Goal: Check status: Check status

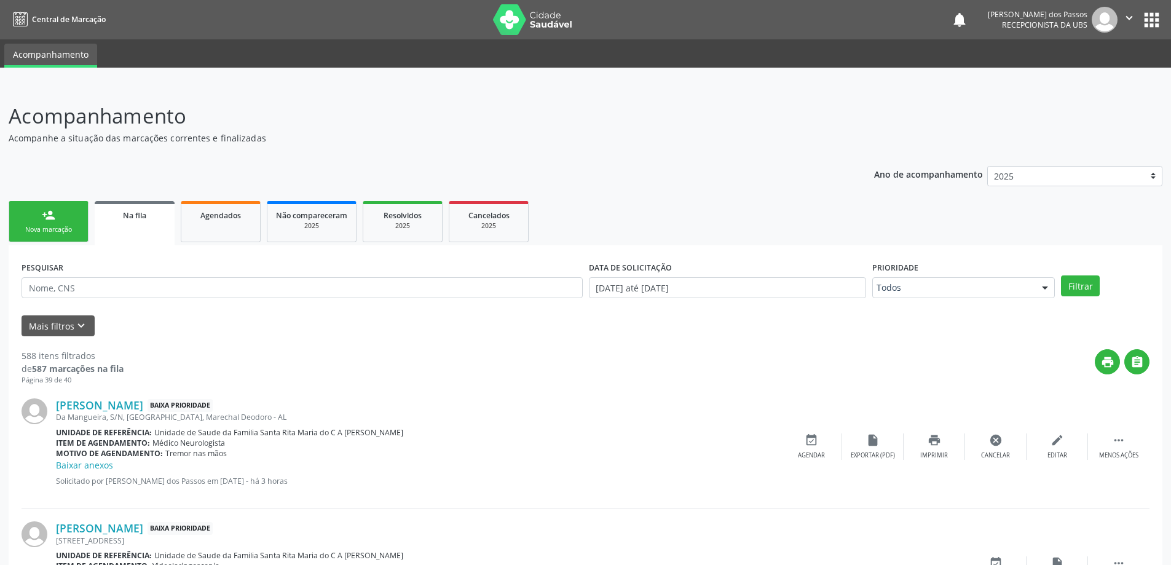
click at [129, 218] on span "Na fila" at bounding box center [134, 215] width 23 height 10
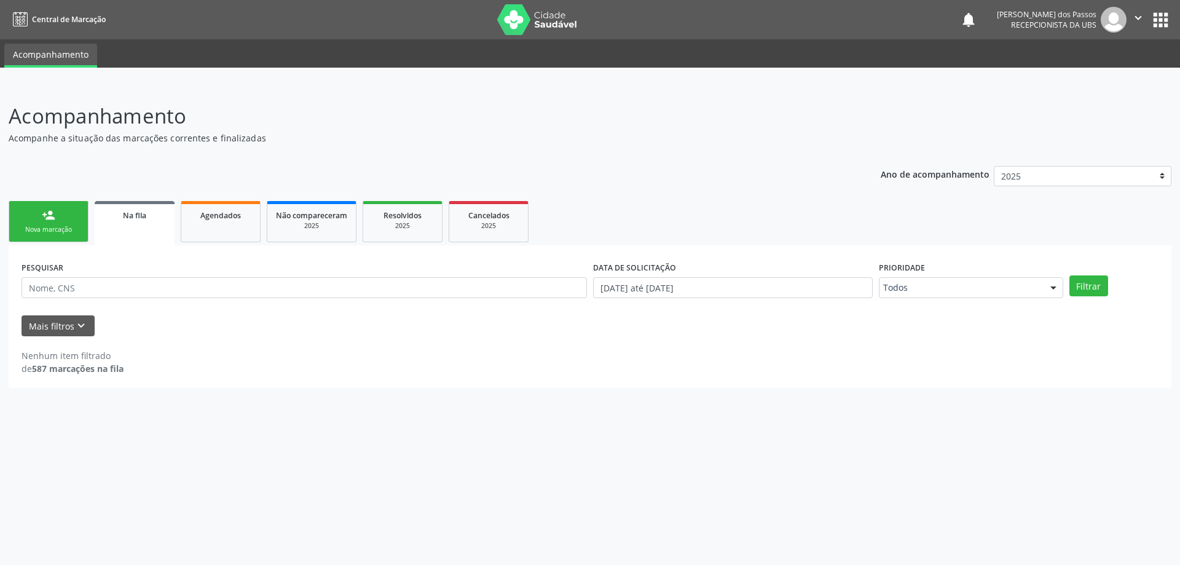
click at [133, 217] on span "Na fila" at bounding box center [134, 215] width 23 height 10
click at [141, 216] on span "Na fila" at bounding box center [134, 215] width 23 height 10
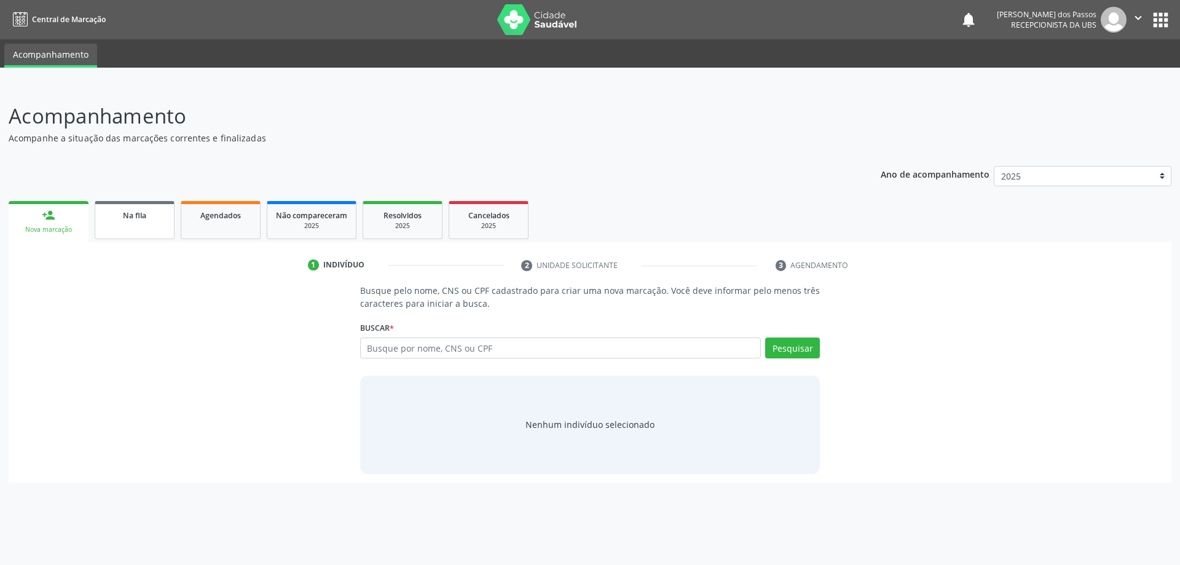
click at [136, 215] on span "Na fila" at bounding box center [134, 215] width 23 height 10
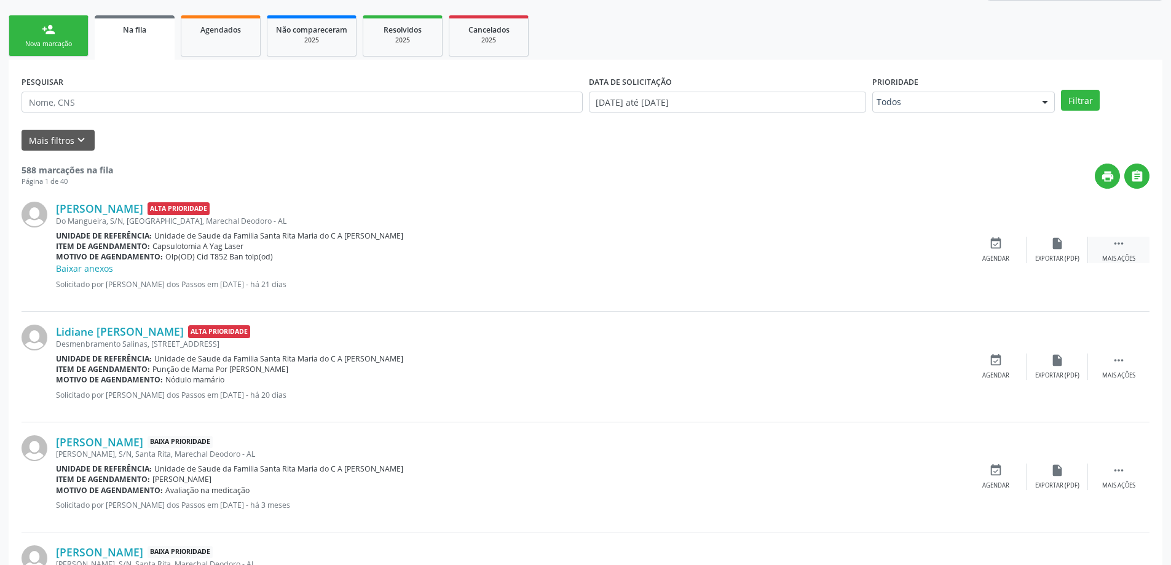
scroll to position [184, 0]
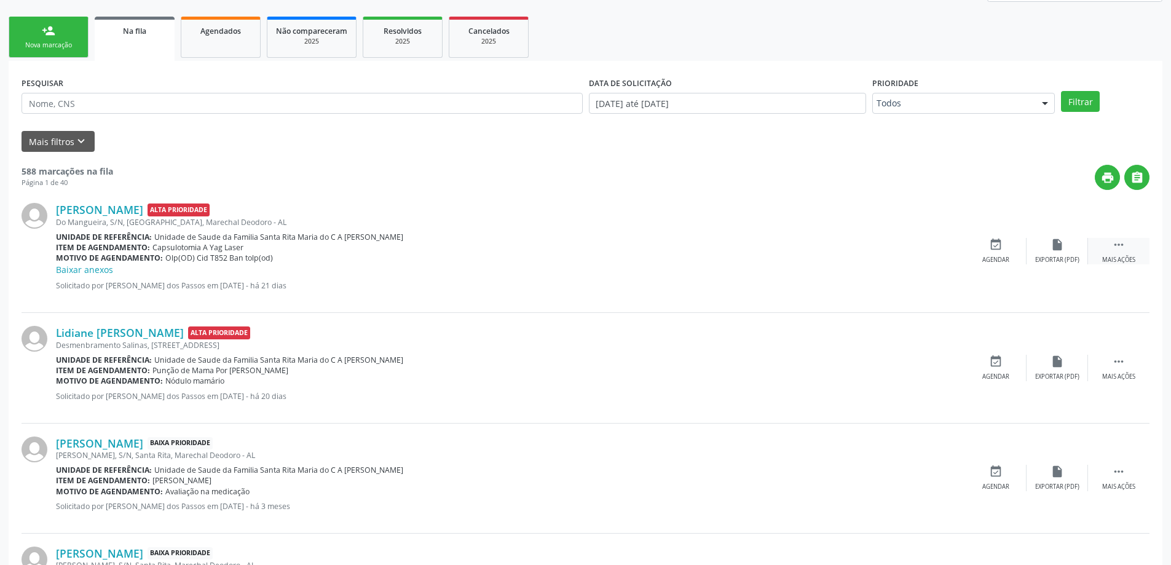
click at [1121, 244] on icon "" at bounding box center [1119, 245] width 14 height 14
click at [1057, 247] on icon "edit" at bounding box center [1058, 245] width 14 height 14
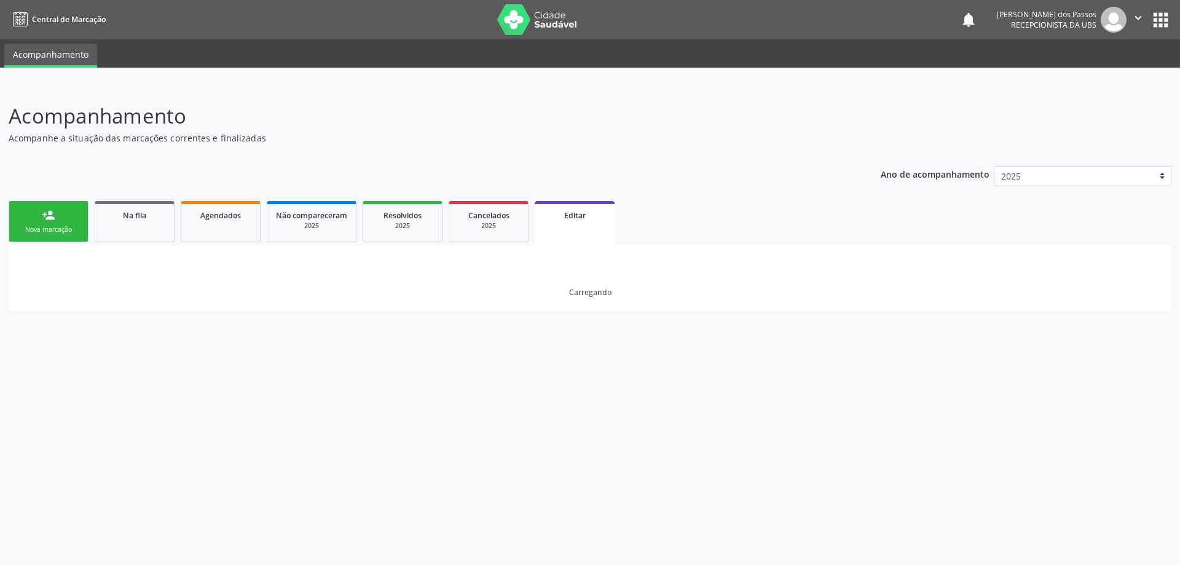
click at [579, 216] on span "Editar" at bounding box center [575, 215] width 22 height 10
click at [137, 217] on span "Na fila" at bounding box center [134, 215] width 23 height 10
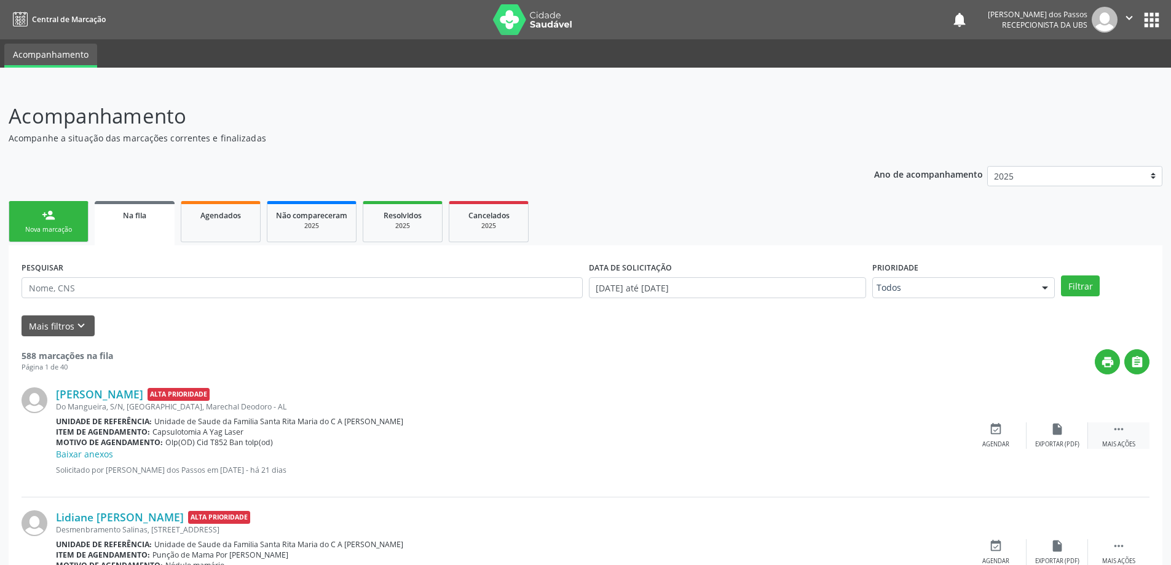
click at [1120, 429] on icon "" at bounding box center [1119, 429] width 14 height 14
click at [1056, 428] on icon "edit" at bounding box center [1058, 429] width 14 height 14
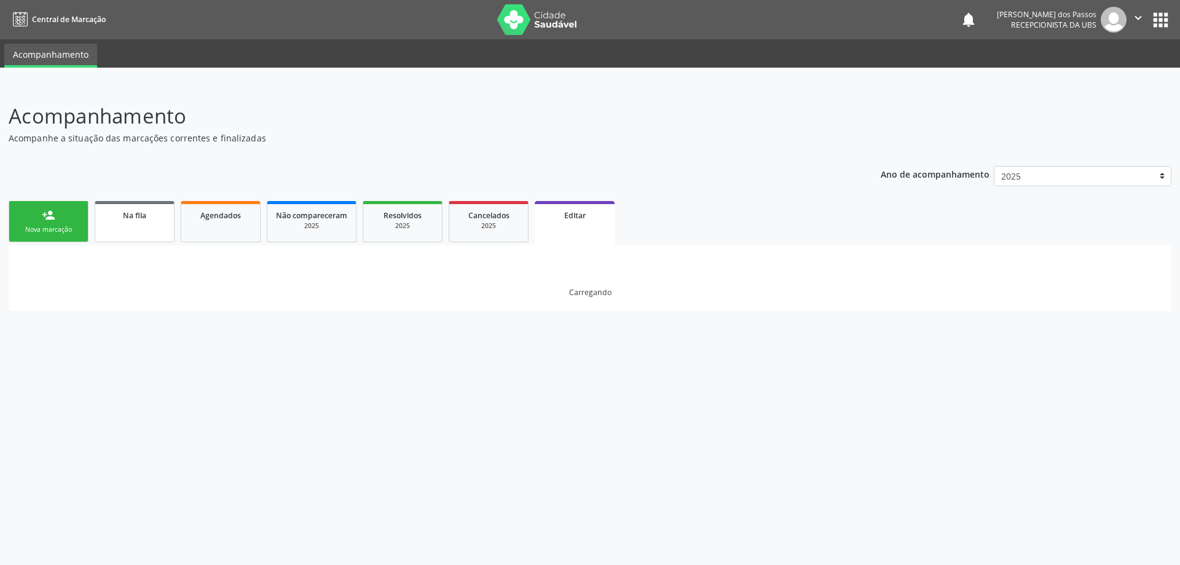
click at [125, 215] on span "Na fila" at bounding box center [134, 215] width 23 height 10
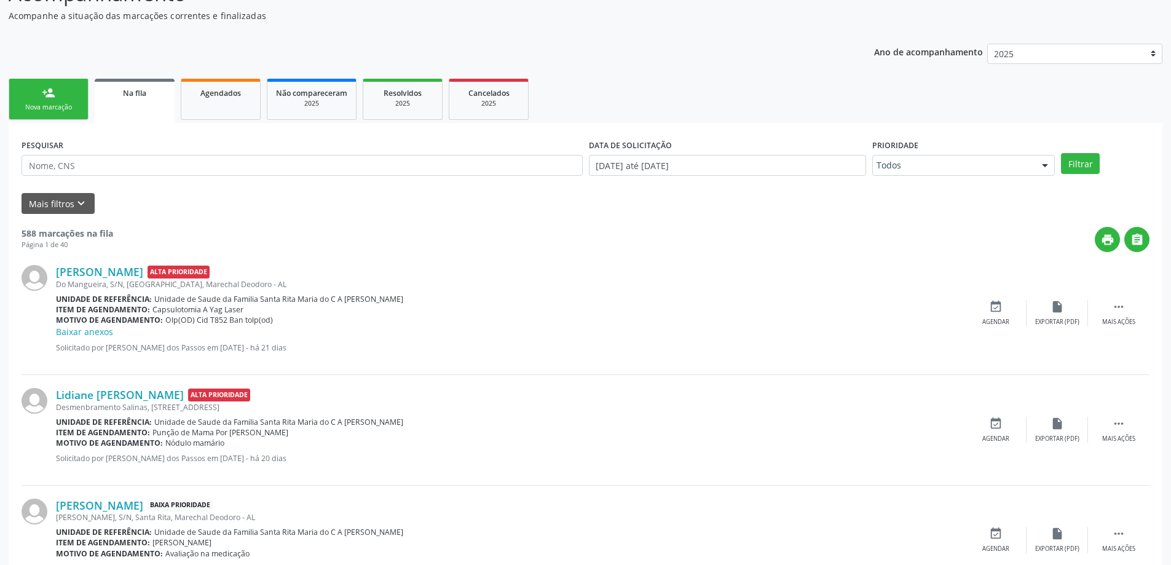
scroll to position [123, 0]
click at [1121, 310] on icon "" at bounding box center [1119, 306] width 14 height 14
click at [1057, 310] on icon "edit" at bounding box center [1058, 306] width 14 height 14
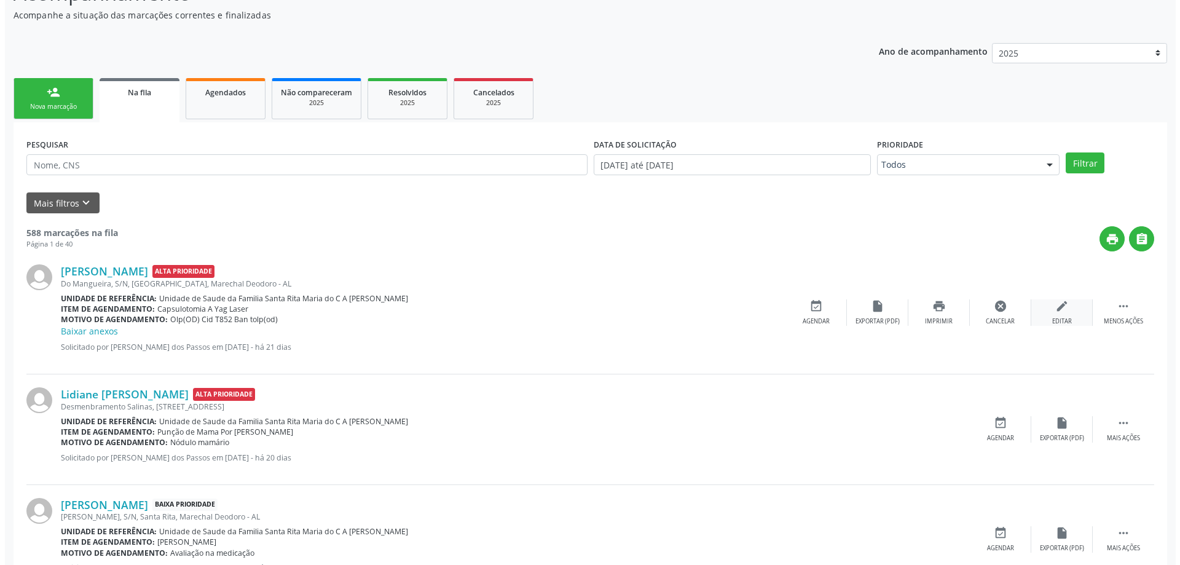
scroll to position [0, 0]
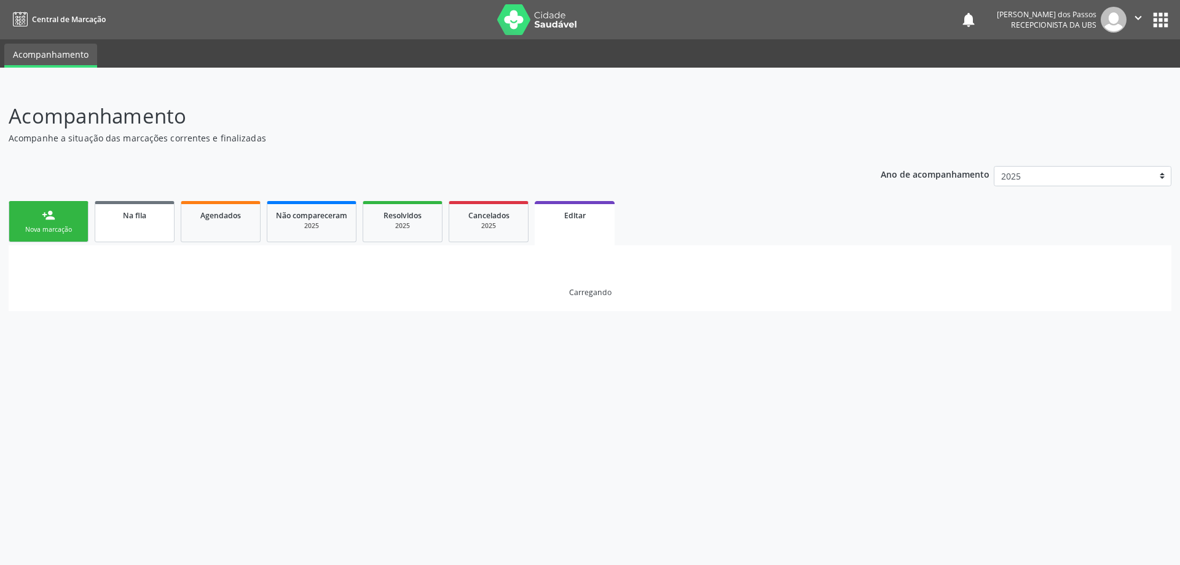
click at [124, 217] on span "Na fila" at bounding box center [134, 215] width 23 height 10
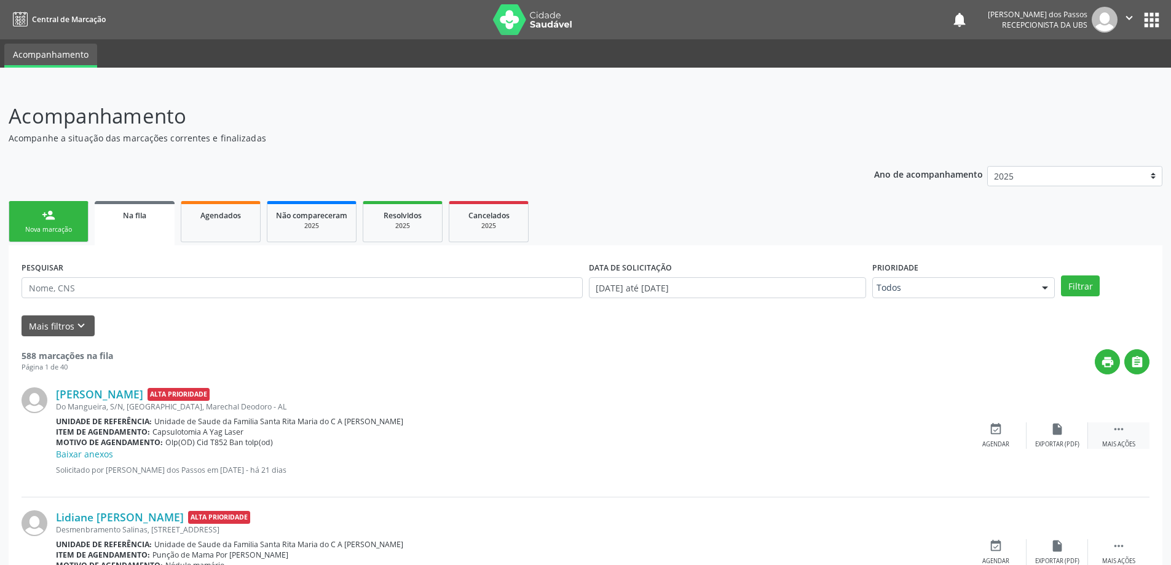
click at [1120, 425] on icon "" at bounding box center [1119, 429] width 14 height 14
click at [1057, 434] on icon "edit" at bounding box center [1058, 429] width 14 height 14
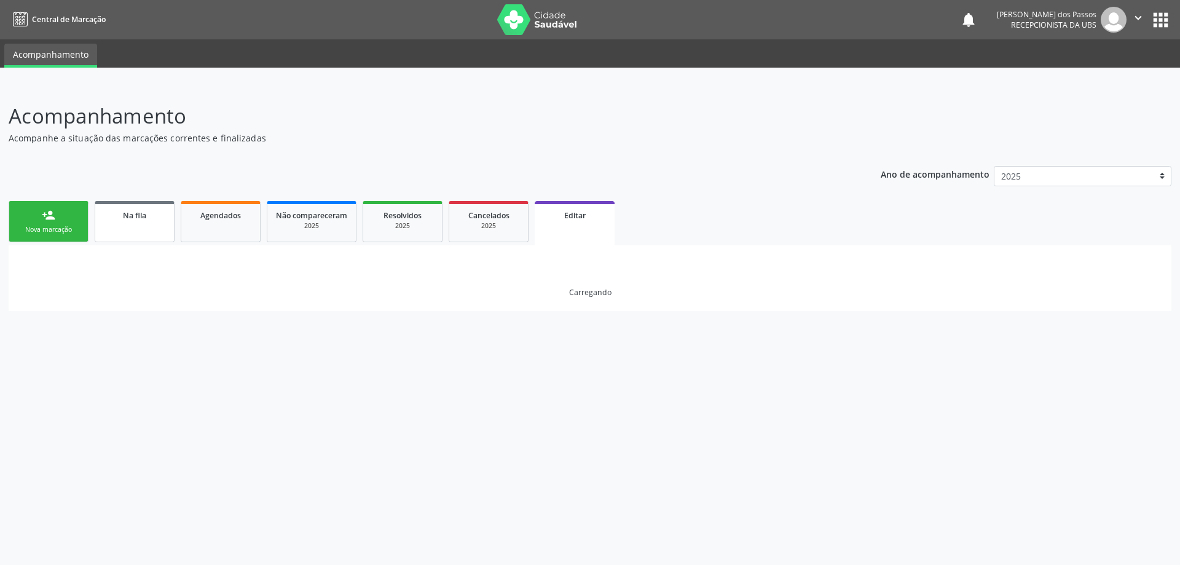
click at [130, 216] on span "Na fila" at bounding box center [134, 215] width 23 height 10
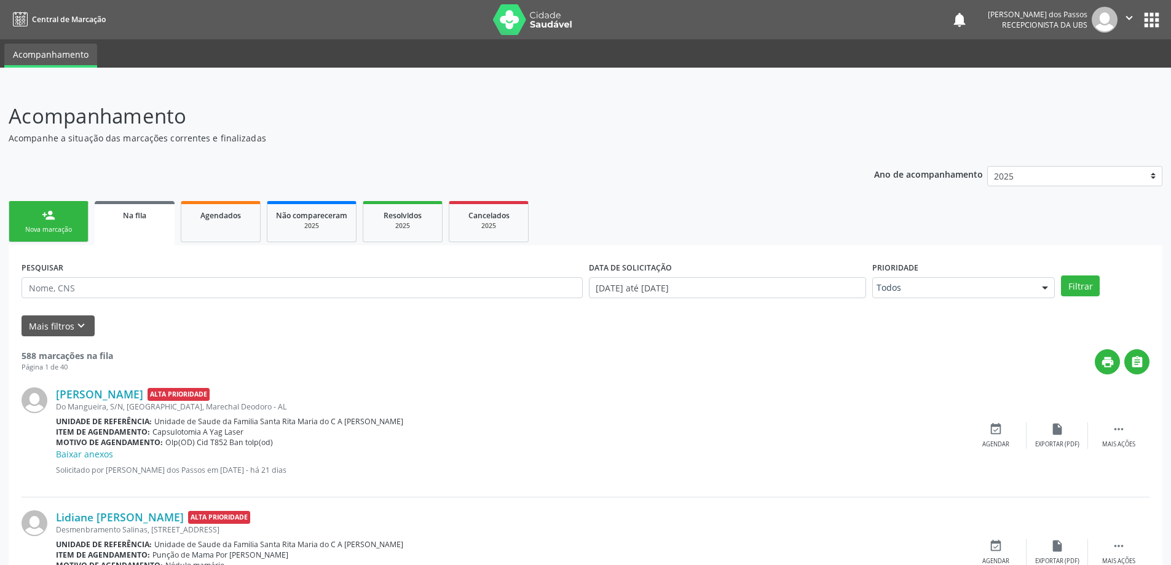
click at [131, 219] on span "Na fila" at bounding box center [134, 215] width 23 height 10
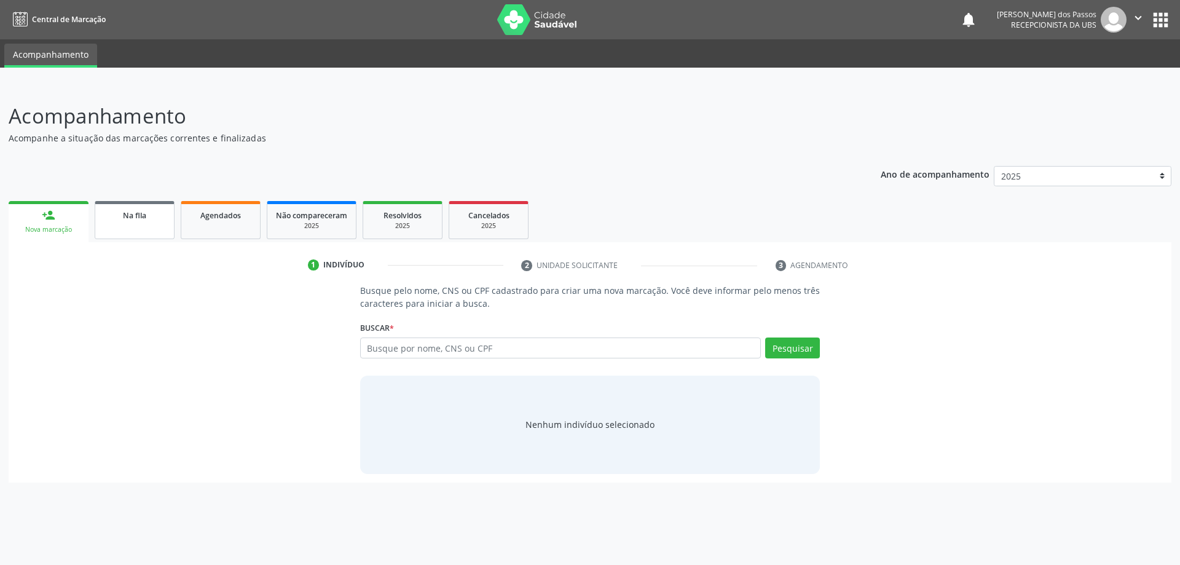
click at [133, 218] on span "Na fila" at bounding box center [134, 215] width 23 height 10
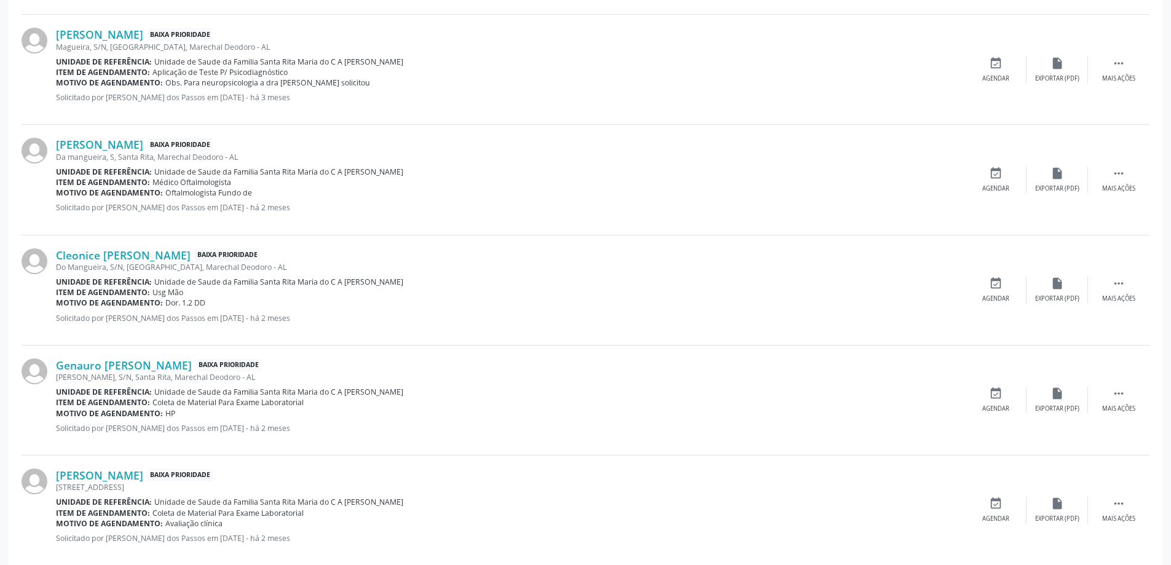
scroll to position [1532, 0]
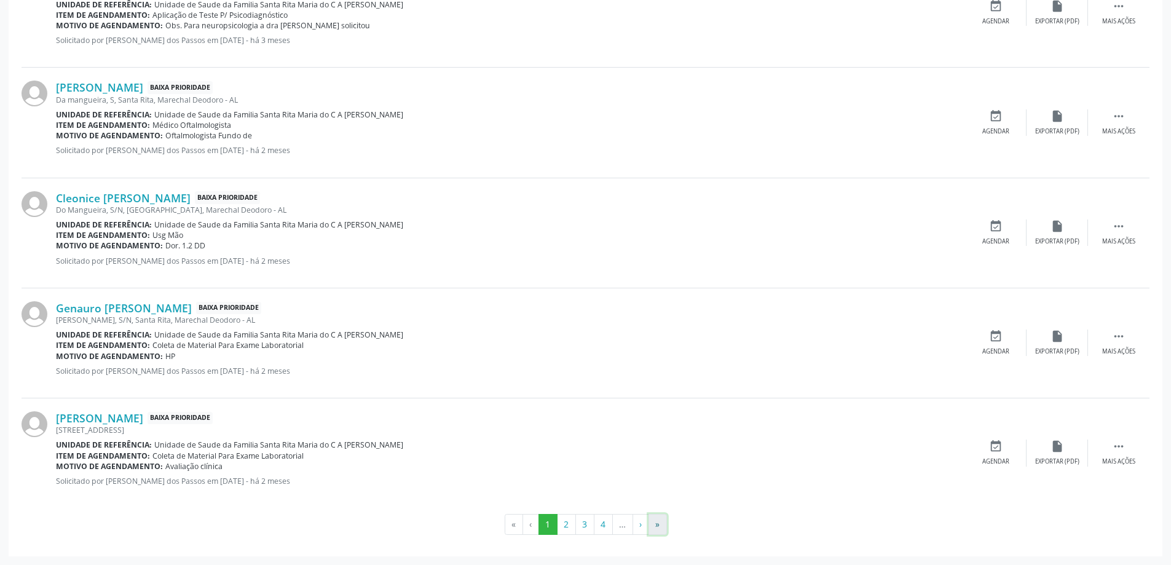
click at [660, 526] on button "»" at bounding box center [658, 524] width 18 height 21
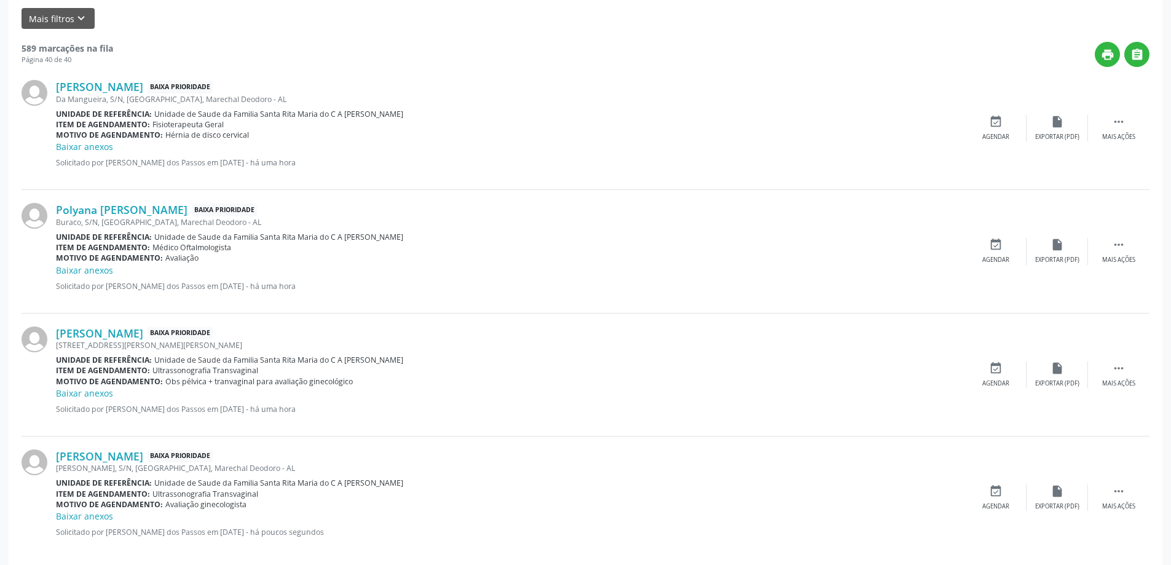
scroll to position [358, 0]
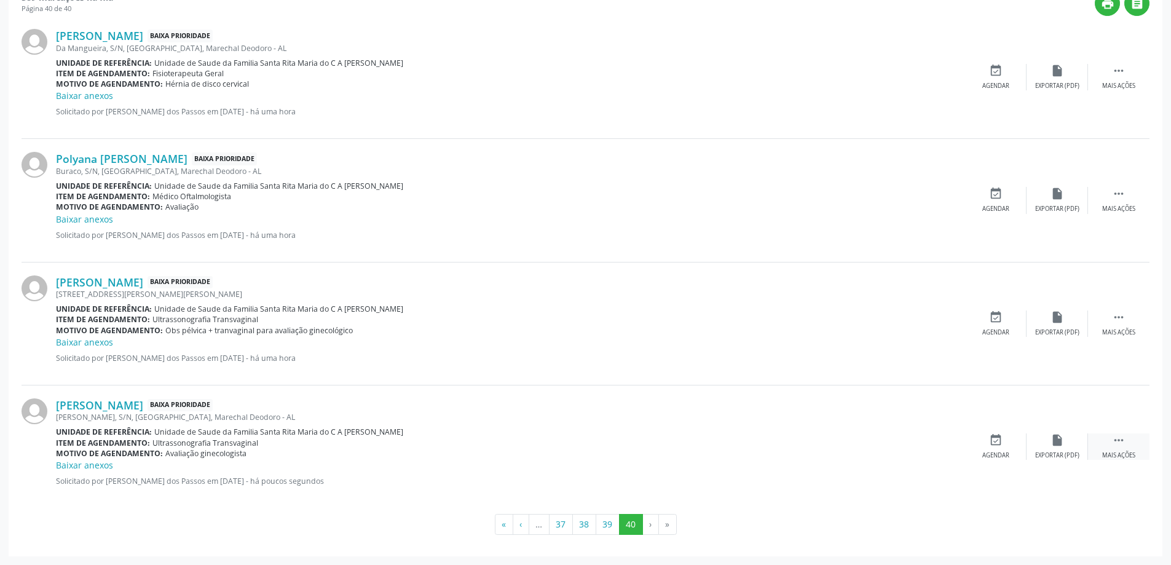
click at [1118, 441] on icon "" at bounding box center [1119, 440] width 14 height 14
click at [935, 445] on icon "print" at bounding box center [935, 440] width 14 height 14
click at [605, 525] on button "39" at bounding box center [608, 524] width 24 height 21
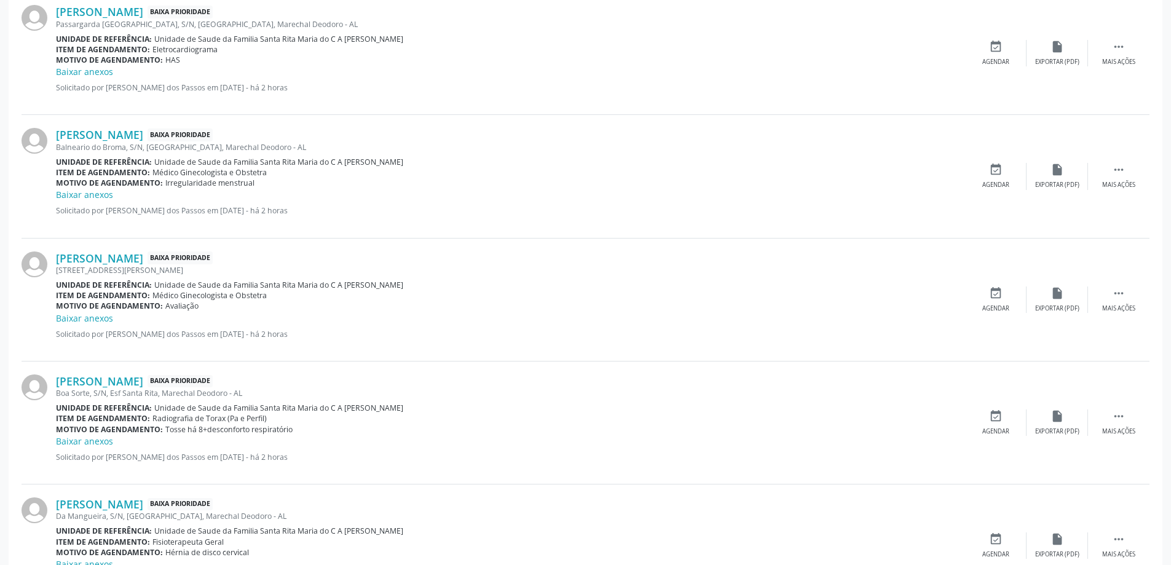
scroll to position [1712, 0]
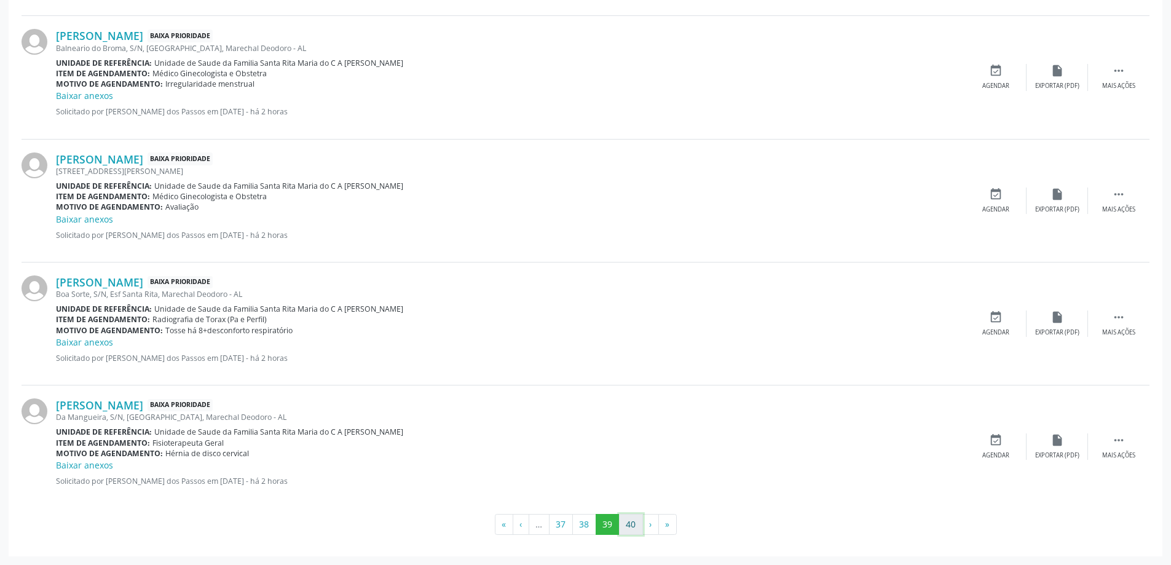
click at [635, 523] on button "40" at bounding box center [631, 524] width 24 height 21
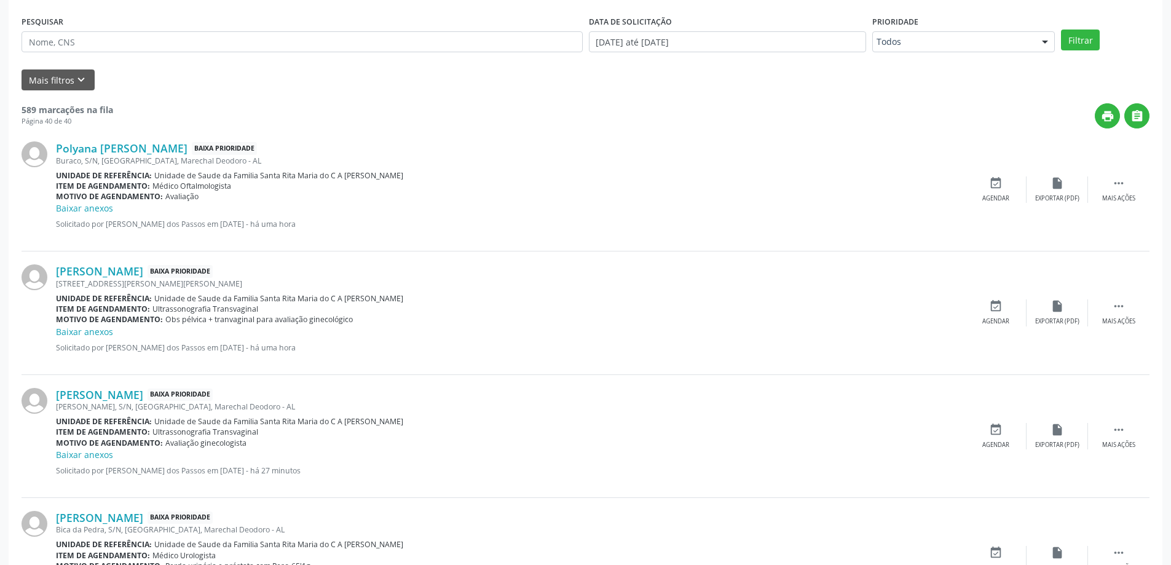
scroll to position [358, 0]
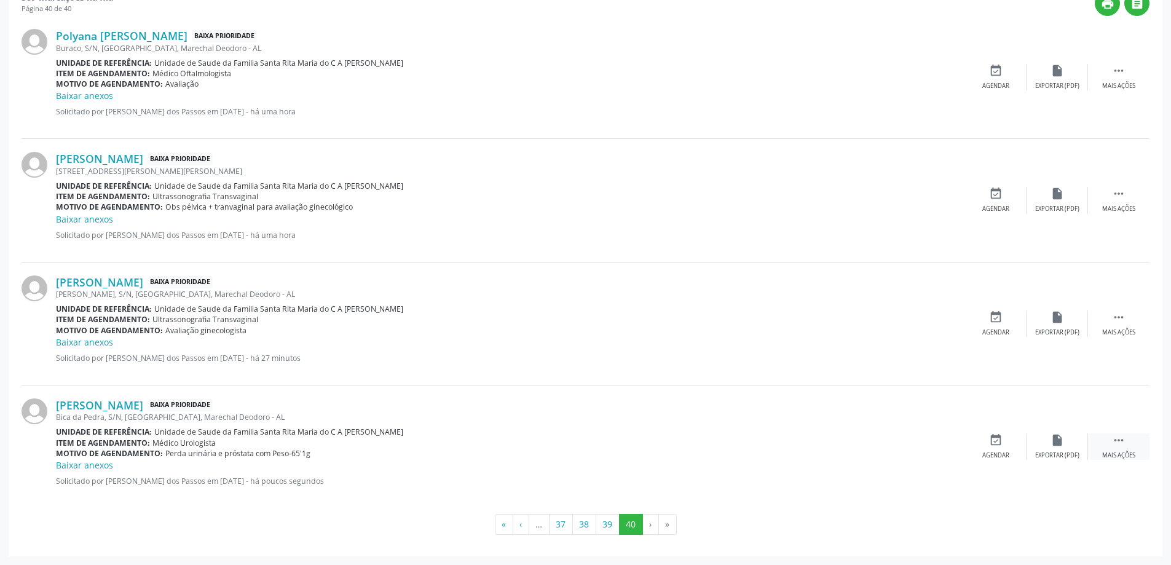
click at [1121, 441] on icon "" at bounding box center [1119, 440] width 14 height 14
click at [936, 439] on icon "print" at bounding box center [935, 440] width 14 height 14
